Goal: Task Accomplishment & Management: Use online tool/utility

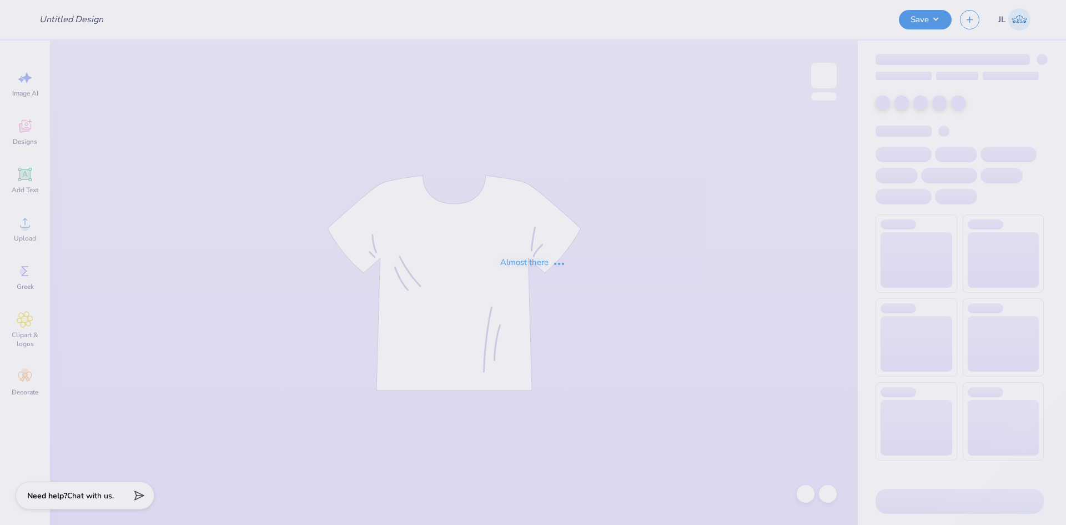
type input "[PERSON_NAME] : [GEOGRAPHIC_DATA]"
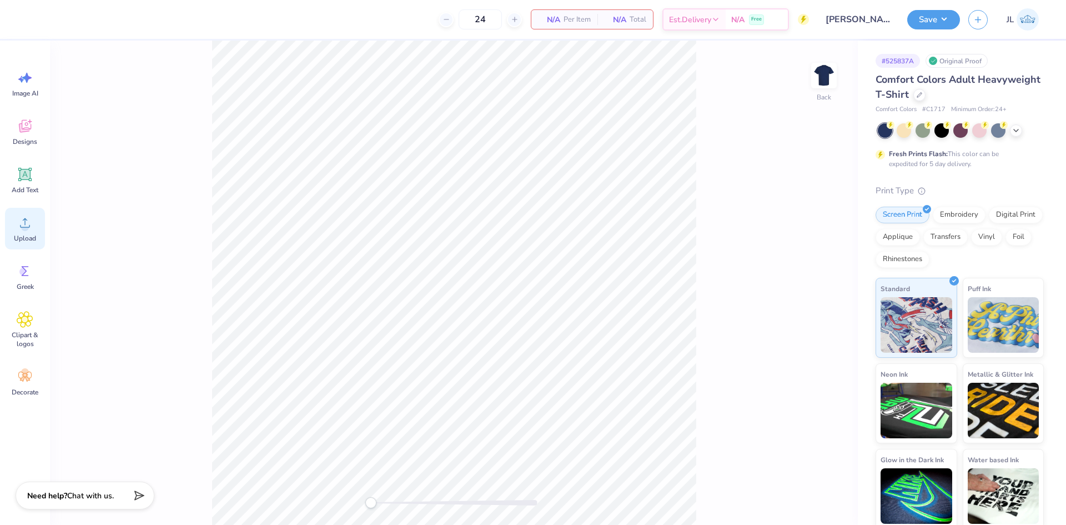
click at [18, 222] on icon at bounding box center [25, 222] width 17 height 17
click at [28, 224] on icon at bounding box center [25, 222] width 17 height 17
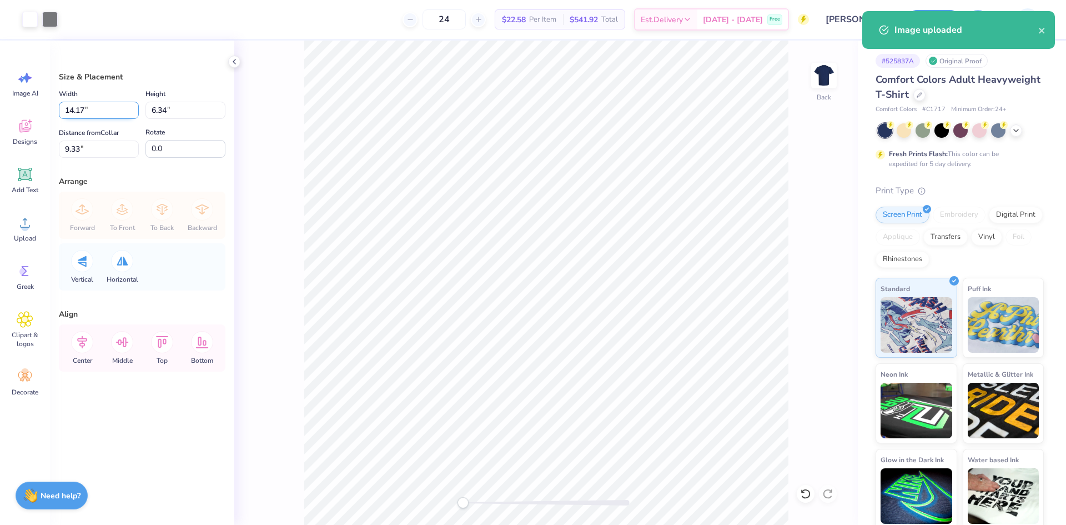
click at [76, 107] on input "14.17" at bounding box center [99, 110] width 80 height 17
type input "12.00"
type input "5.37"
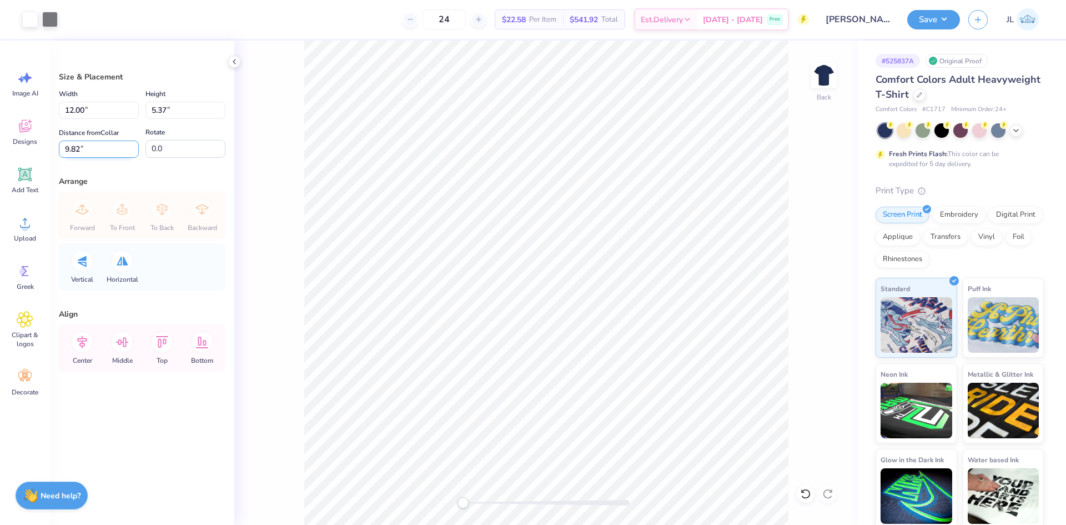
click at [74, 152] on input "9.82" at bounding box center [99, 149] width 80 height 17
type input "3"
click at [76, 110] on input "12.00" at bounding box center [99, 110] width 80 height 17
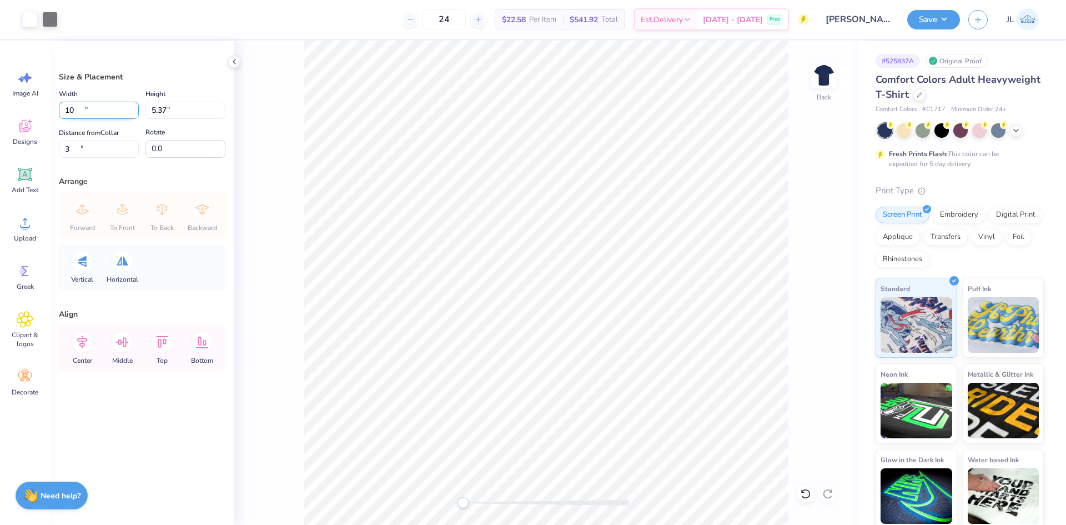
type input "10.00"
type input "4.47"
click at [70, 149] on input "3.45" at bounding box center [99, 149] width 80 height 17
type input "3"
